Goal: Task Accomplishment & Management: Manage account settings

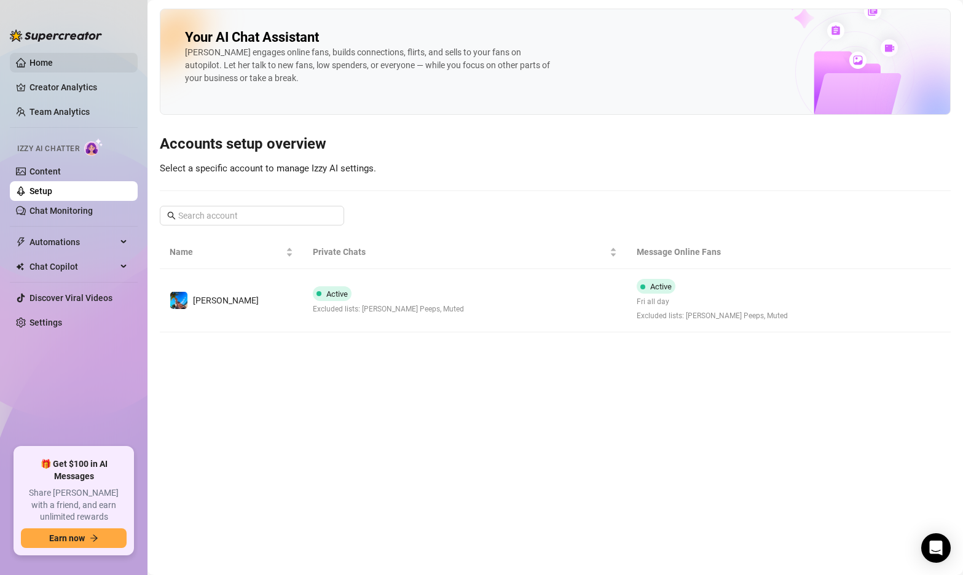
click at [34, 58] on link "Home" at bounding box center [40, 63] width 23 height 10
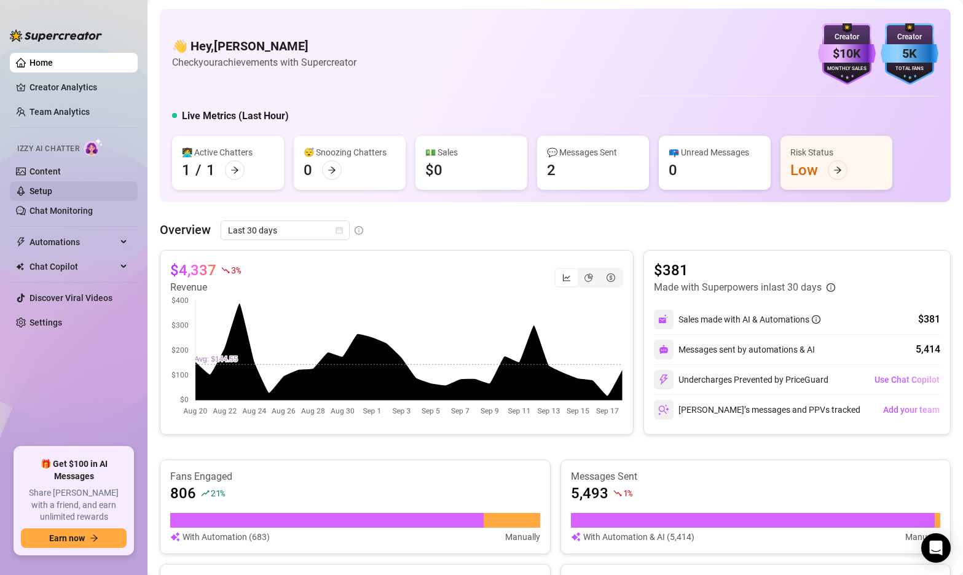
click at [52, 192] on link "Setup" at bounding box center [40, 191] width 23 height 10
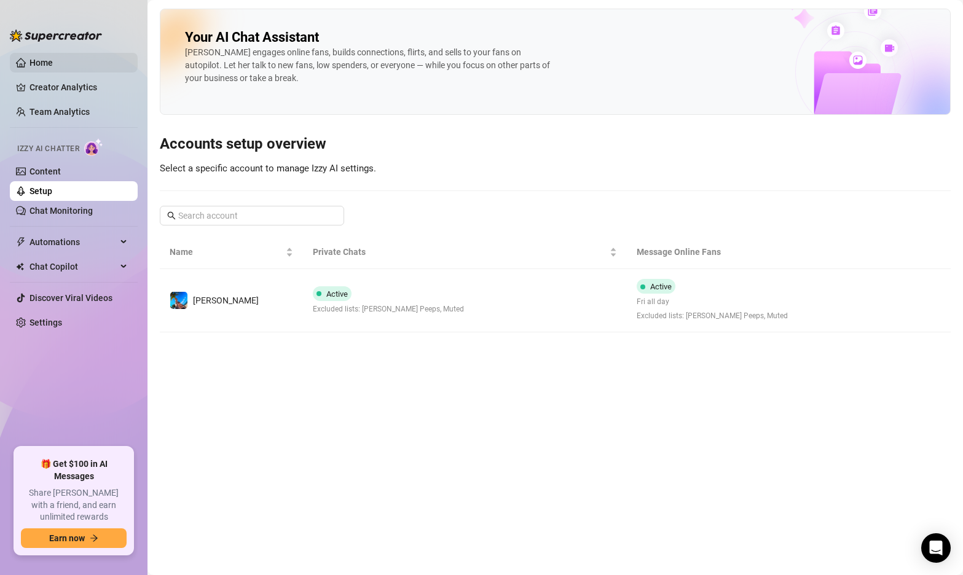
click at [53, 64] on link "Home" at bounding box center [40, 63] width 23 height 10
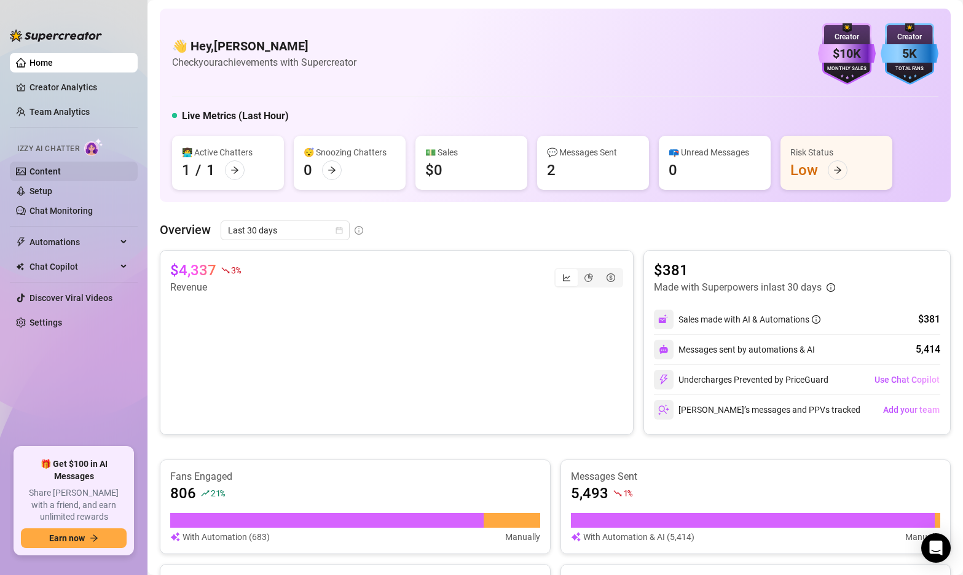
click at [53, 167] on link "Content" at bounding box center [44, 172] width 31 height 10
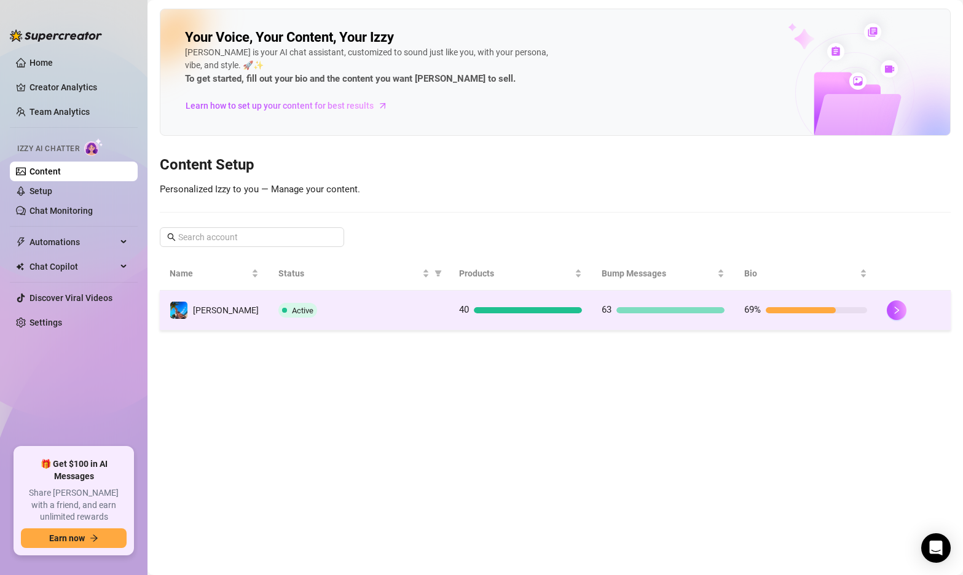
click at [380, 325] on td "Active" at bounding box center [359, 311] width 181 height 40
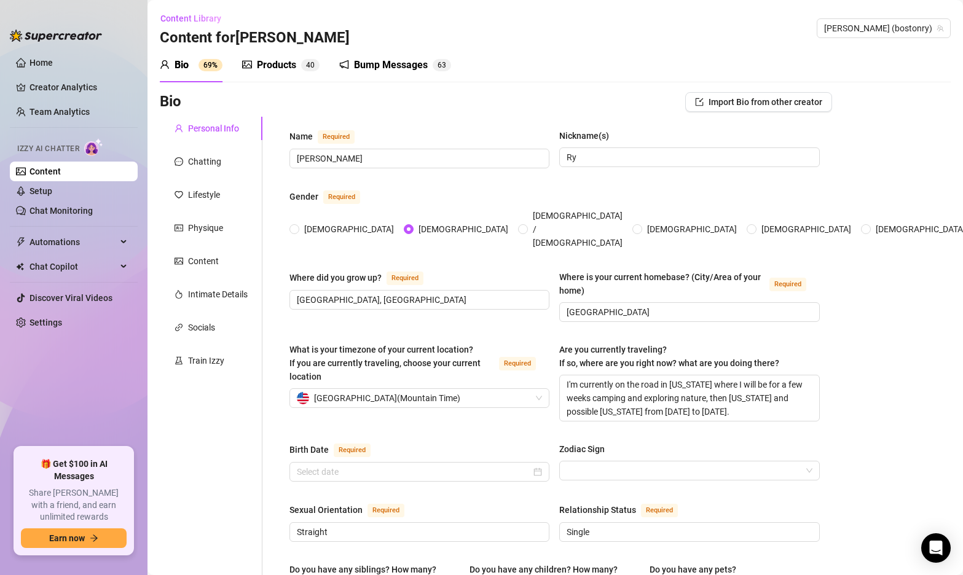
type input "[DATE]"
click at [201, 162] on div "Chatting" at bounding box center [204, 162] width 33 height 14
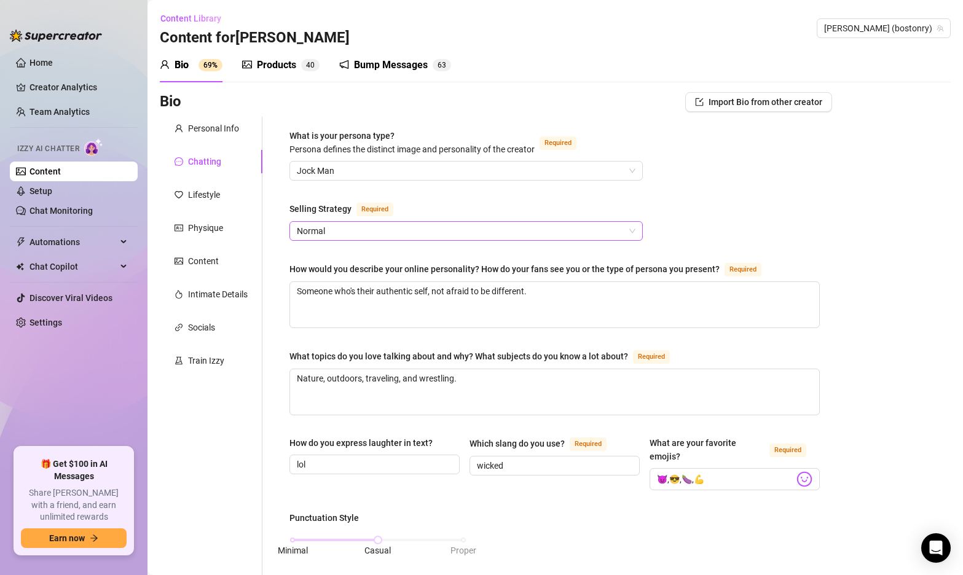
click at [339, 227] on span "Normal" at bounding box center [466, 231] width 339 height 18
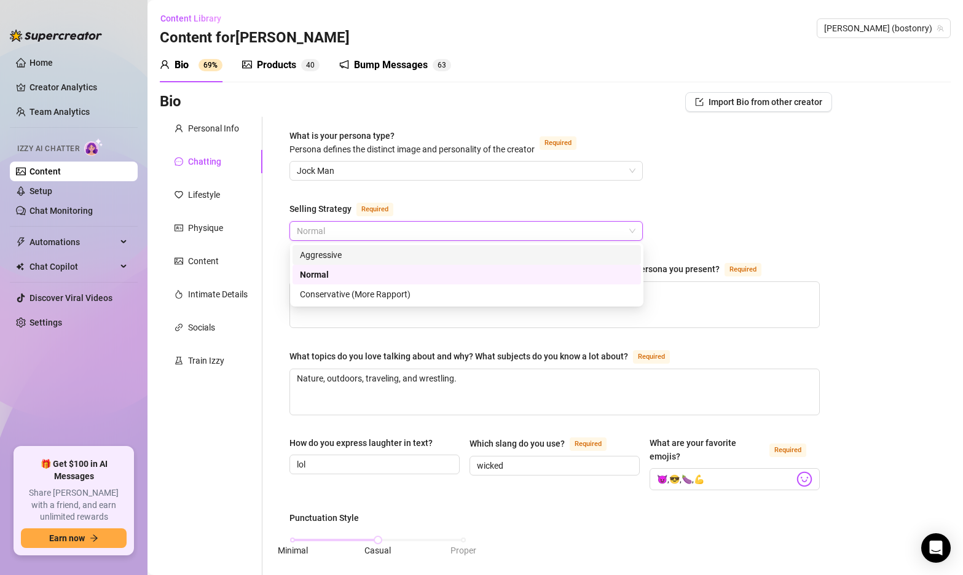
click at [347, 253] on div "Aggressive" at bounding box center [467, 255] width 334 height 14
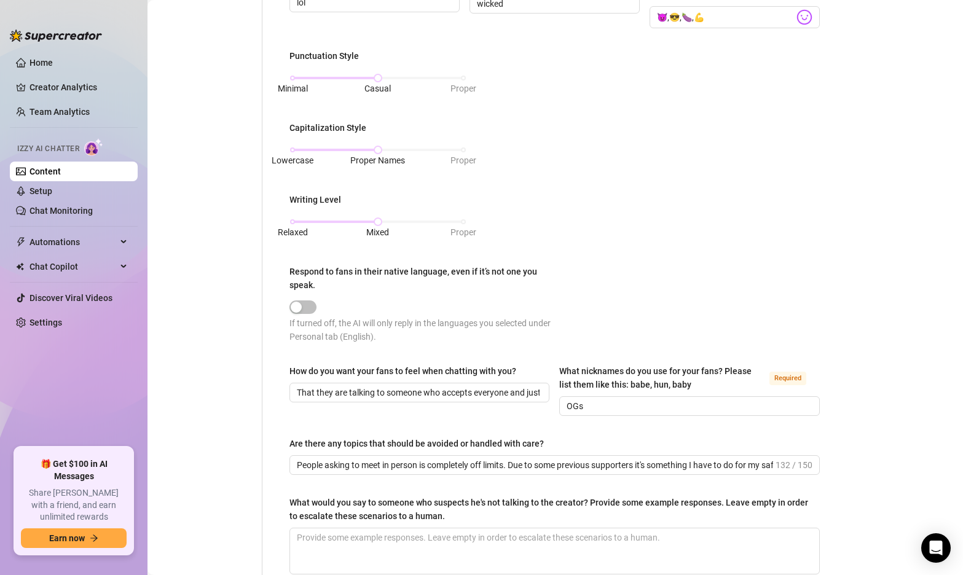
scroll to position [591, 0]
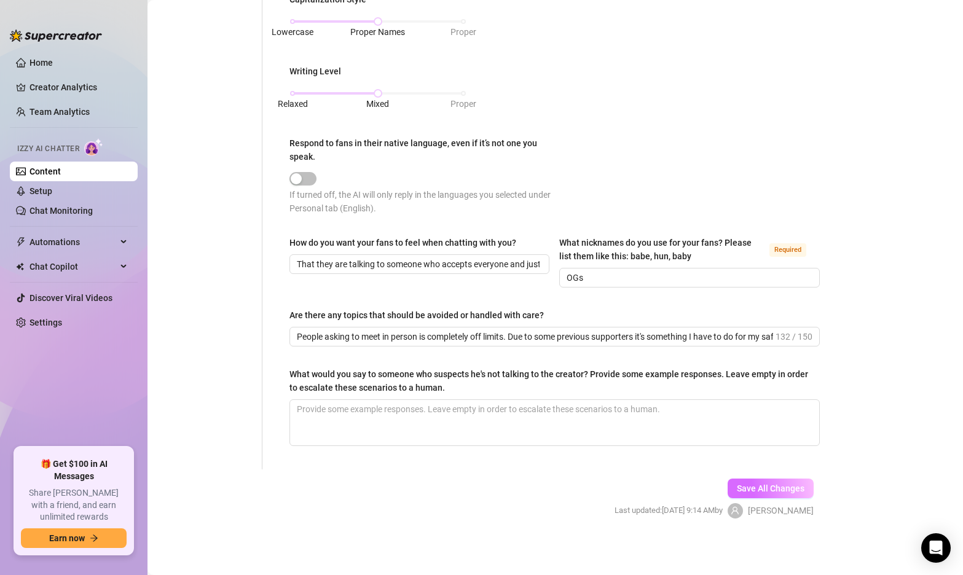
click at [753, 488] on span "Save All Changes" at bounding box center [771, 489] width 68 height 10
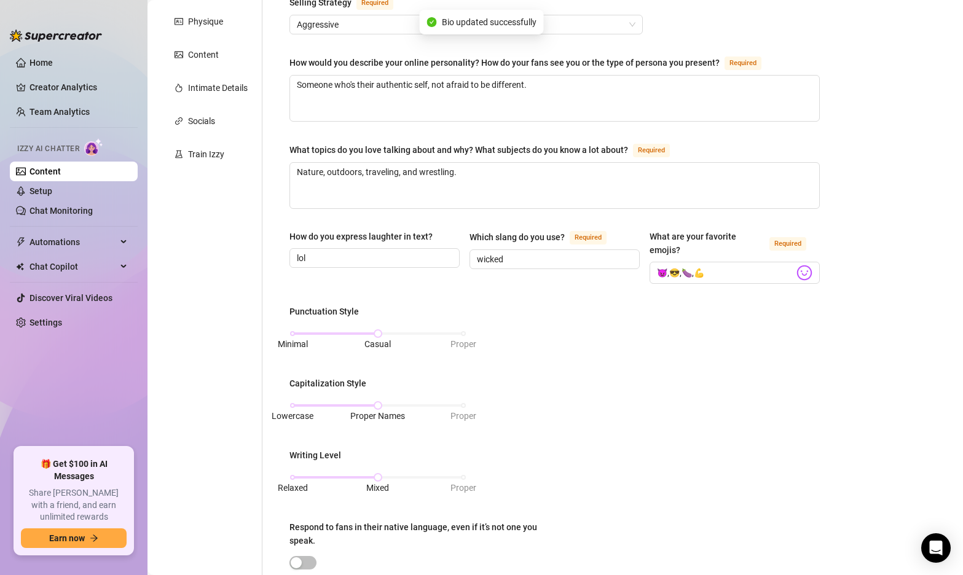
scroll to position [0, 0]
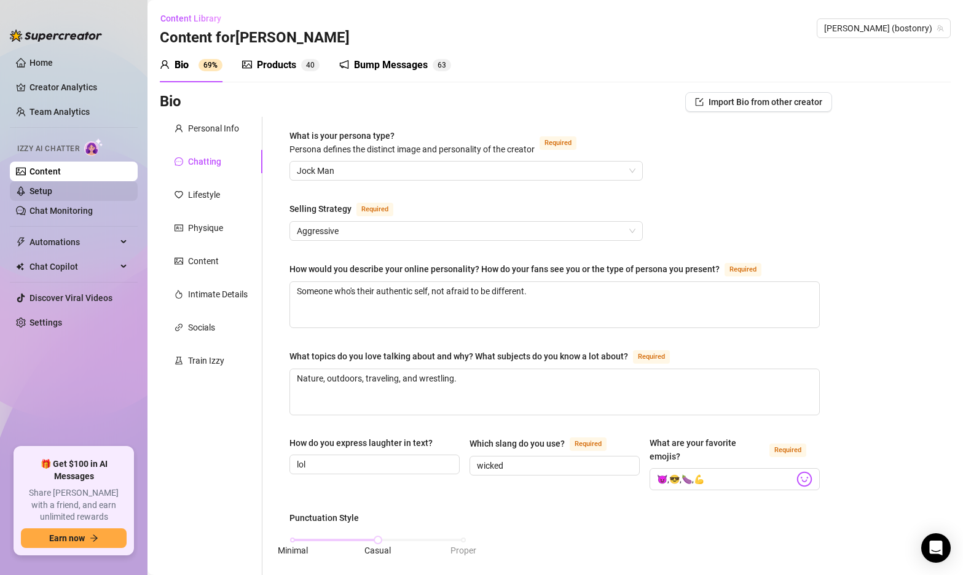
click at [52, 195] on link "Setup" at bounding box center [40, 191] width 23 height 10
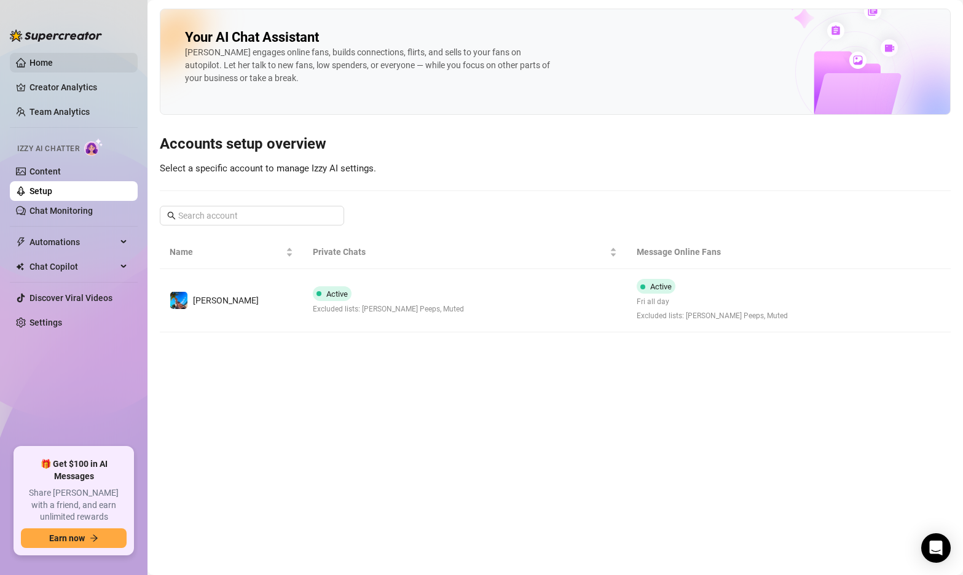
click at [53, 63] on link "Home" at bounding box center [40, 63] width 23 height 10
